Goal: Task Accomplishment & Management: Use online tool/utility

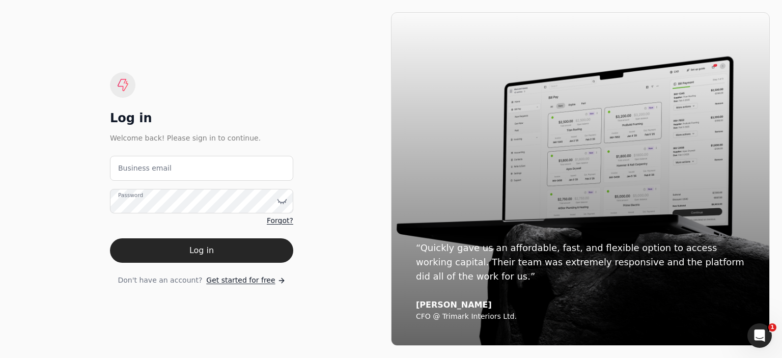
click at [137, 199] on label "Password" at bounding box center [130, 195] width 25 height 8
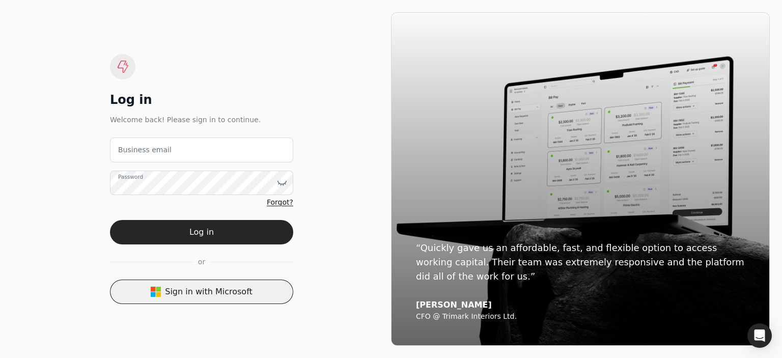
click at [196, 291] on button "Sign in with Microsoft" at bounding box center [201, 291] width 183 height 24
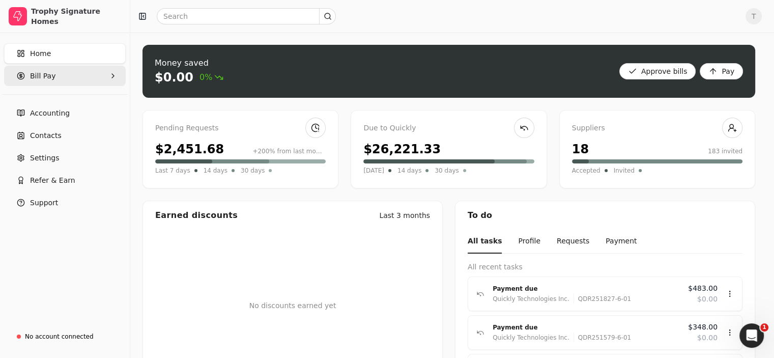
click at [45, 72] on span "Bill Pay" at bounding box center [42, 76] width 25 height 11
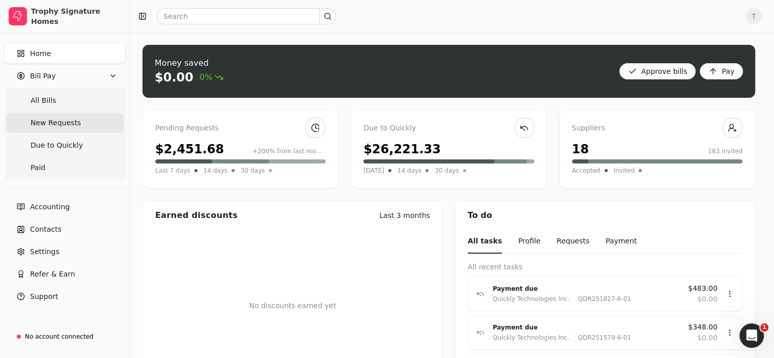
click at [58, 123] on span "New Requests" at bounding box center [56, 123] width 50 height 11
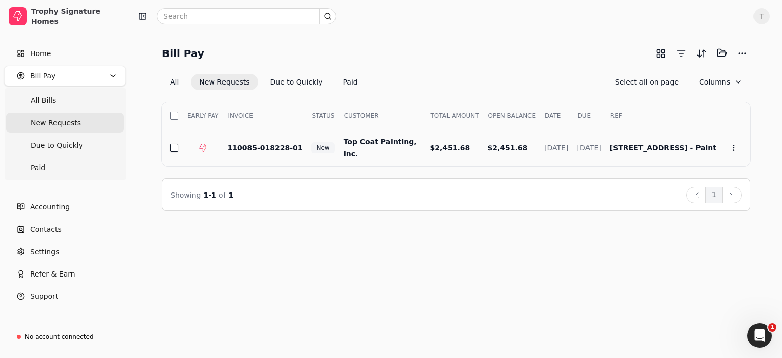
click at [170, 146] on button "button" at bounding box center [174, 148] width 8 height 8
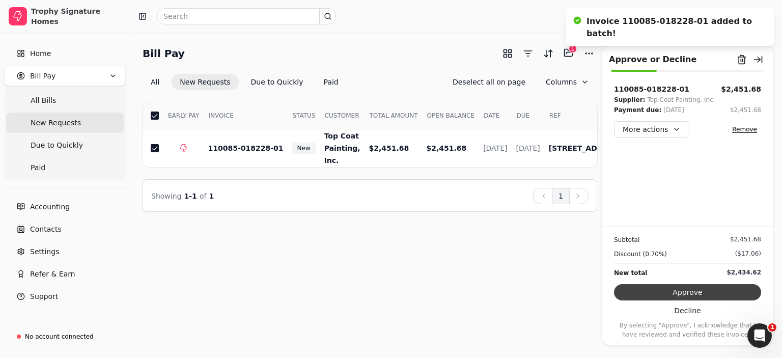
click at [659, 289] on button "Approve" at bounding box center [687, 292] width 147 height 16
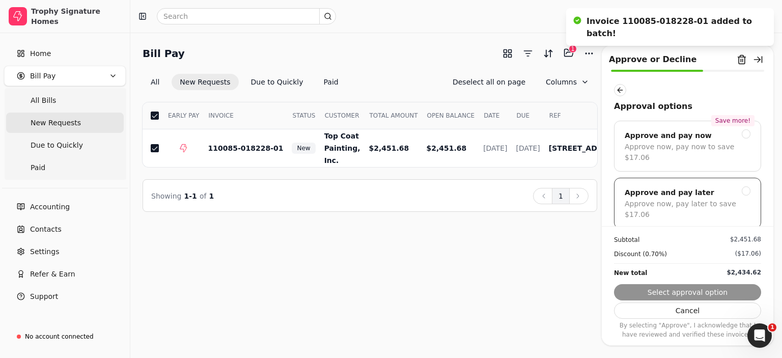
click at [663, 200] on div "Approve now, pay later to save $17.06" at bounding box center [687, 208] width 126 height 21
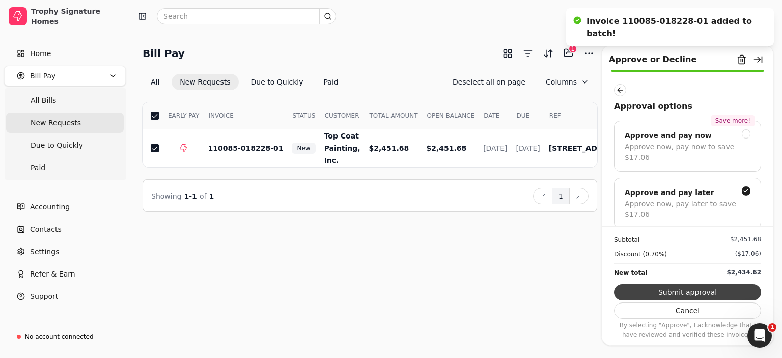
click at [655, 293] on button "Submit approval" at bounding box center [687, 292] width 147 height 16
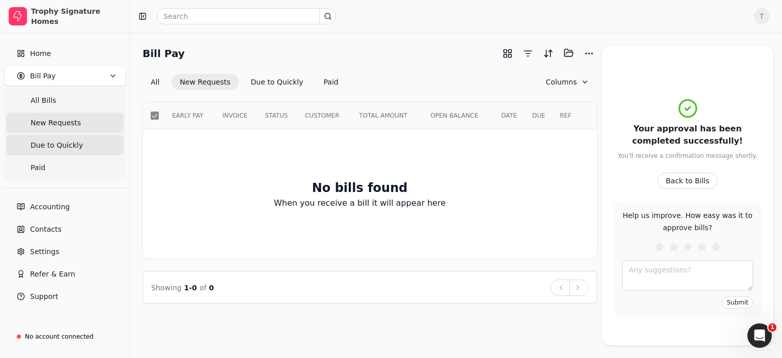
click at [53, 144] on span "Due to Quickly" at bounding box center [57, 145] width 52 height 11
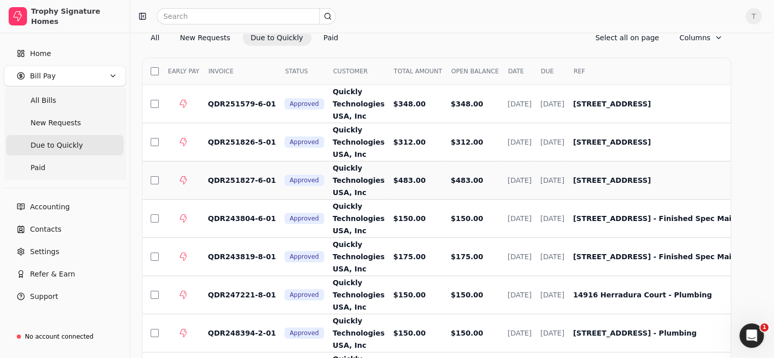
scroll to position [178, 0]
